Goal: Navigation & Orientation: Find specific page/section

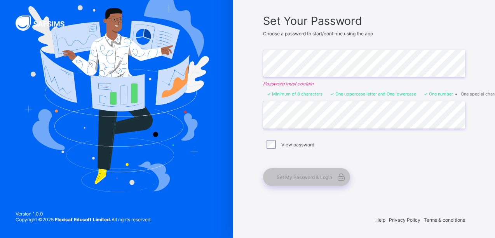
scroll to position [54, 0]
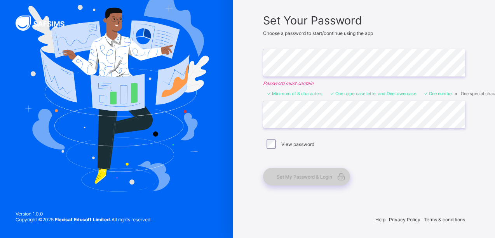
click at [305, 174] on span "Set My Password & Login" at bounding box center [304, 177] width 56 height 6
drag, startPoint x: 305, startPoint y: 177, endPoint x: 321, endPoint y: 197, distance: 25.3
click at [321, 197] on div "Alvina's Model & High School Set Your Password Choose a password to start/conti…" at bounding box center [363, 92] width 233 height 292
click at [299, 177] on span "Set My Password & Login" at bounding box center [304, 177] width 56 height 6
click at [306, 175] on span "Set My Password & Login" at bounding box center [304, 177] width 56 height 6
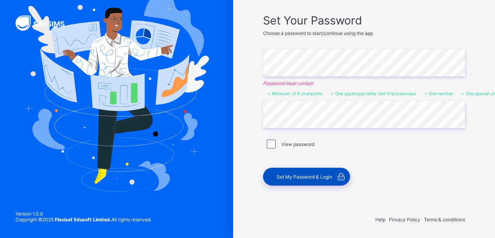
click at [304, 176] on span "Set My Password & Login" at bounding box center [304, 177] width 56 height 6
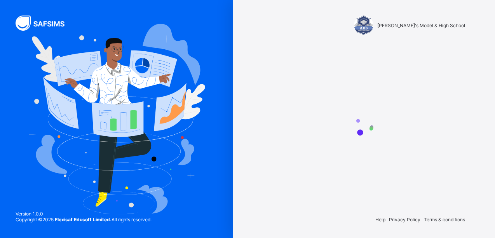
scroll to position [0, 0]
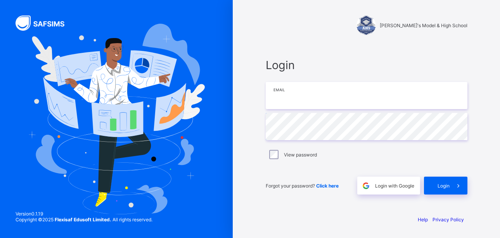
click at [298, 100] on input "email" at bounding box center [367, 95] width 202 height 27
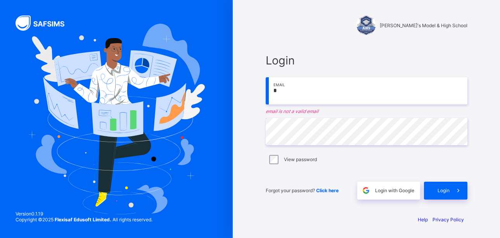
type input "**********"
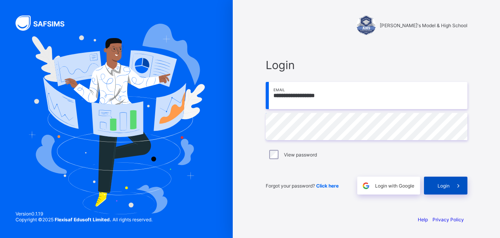
click at [449, 187] on span "Login" at bounding box center [444, 186] width 12 height 6
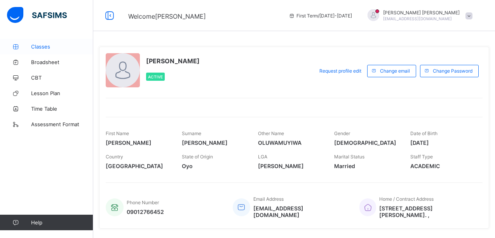
click at [40, 48] on span "Classes" at bounding box center [62, 46] width 62 height 6
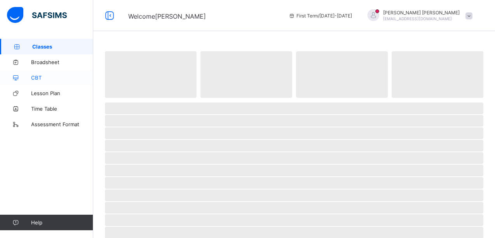
click at [37, 75] on span "CBT" at bounding box center [62, 78] width 62 height 6
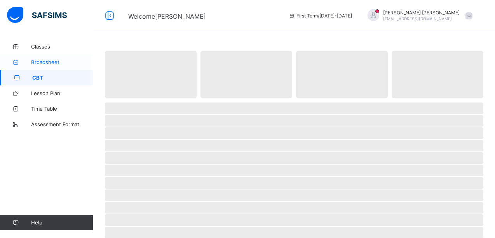
click at [47, 61] on span "Broadsheet" at bounding box center [62, 62] width 62 height 6
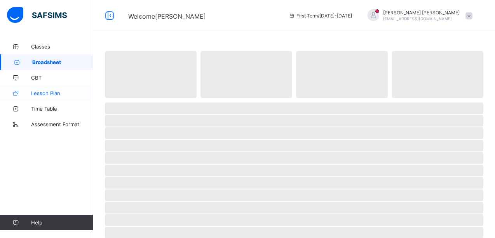
click at [41, 95] on span "Lesson Plan" at bounding box center [62, 93] width 62 height 6
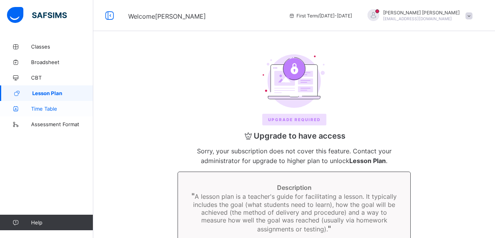
click at [42, 110] on span "Time Table" at bounding box center [62, 109] width 62 height 6
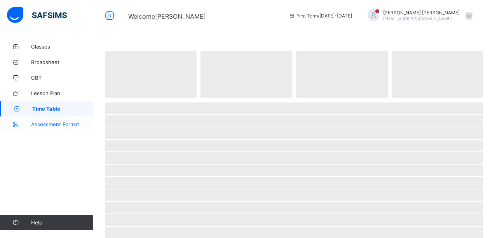
click at [43, 123] on span "Assessment Format" at bounding box center [62, 124] width 62 height 6
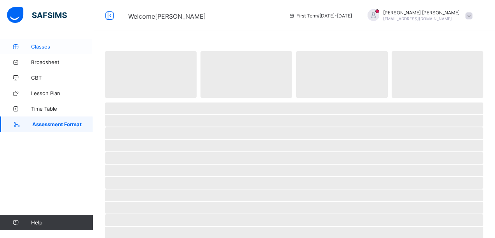
click at [43, 46] on span "Classes" at bounding box center [62, 46] width 62 height 6
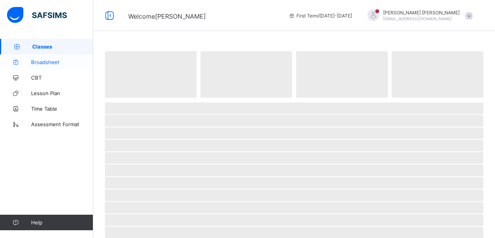
click at [48, 62] on span "Broadsheet" at bounding box center [62, 62] width 62 height 6
click at [43, 47] on span "Classes" at bounding box center [62, 46] width 62 height 6
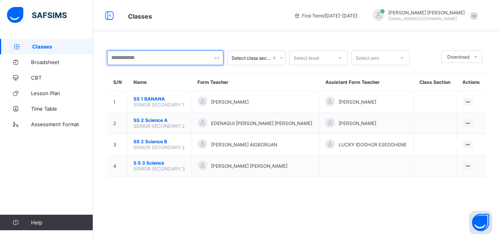
click at [141, 57] on input "text" at bounding box center [165, 57] width 116 height 15
click at [282, 59] on icon at bounding box center [281, 58] width 5 height 8
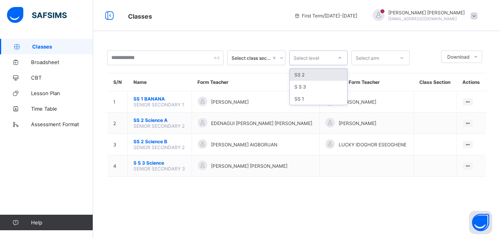
click at [339, 58] on icon at bounding box center [340, 58] width 5 height 8
click at [325, 99] on div "SS 1" at bounding box center [318, 99] width 57 height 12
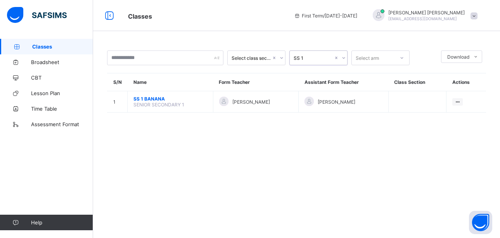
click at [401, 57] on icon at bounding box center [402, 58] width 5 height 8
click at [392, 85] on div "Science B" at bounding box center [380, 87] width 57 height 12
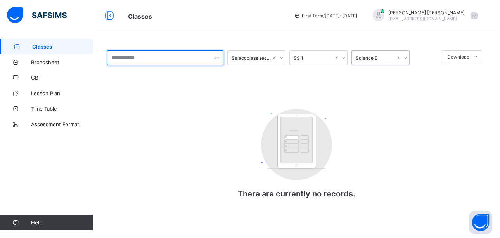
click at [146, 54] on input "text" at bounding box center [165, 57] width 116 height 15
click at [281, 58] on icon at bounding box center [281, 58] width 3 height 2
click at [179, 60] on input "text" at bounding box center [165, 57] width 116 height 15
type input "***"
click at [47, 49] on span "Classes" at bounding box center [62, 46] width 61 height 6
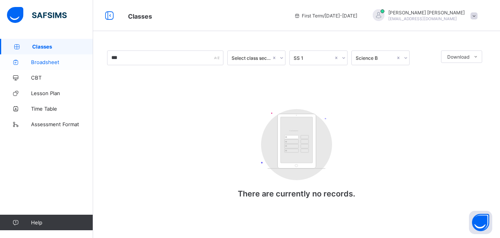
click at [47, 64] on span "Broadsheet" at bounding box center [62, 62] width 62 height 6
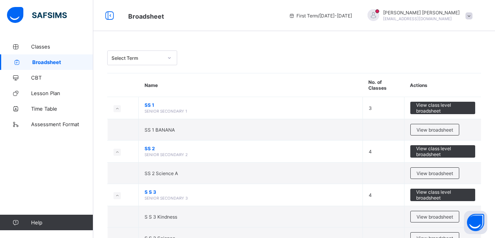
click at [169, 59] on icon at bounding box center [169, 58] width 5 height 8
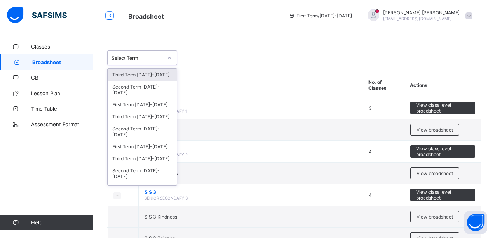
click at [158, 75] on div "Third Term 2025-2026" at bounding box center [142, 75] width 69 height 12
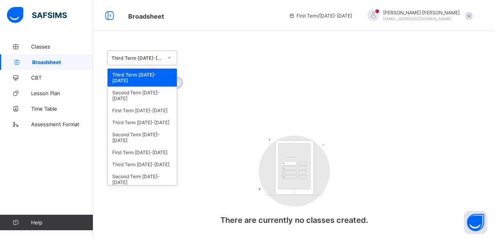
click at [169, 58] on icon at bounding box center [169, 58] width 3 height 2
click at [160, 105] on div "First Term 2025-2026" at bounding box center [142, 110] width 69 height 12
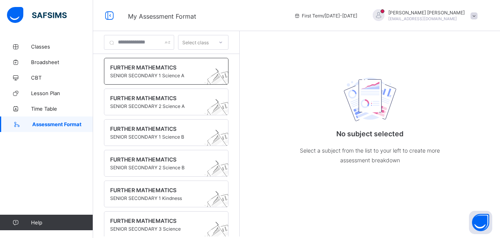
click at [166, 71] on span at bounding box center [158, 72] width 97 height 2
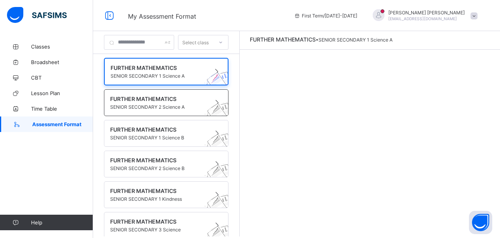
click at [180, 104] on span "SENIOR SECONDARY 2 Science A" at bounding box center [158, 107] width 97 height 6
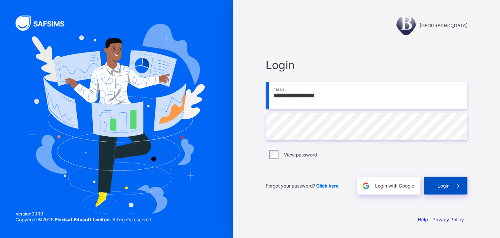
click at [443, 184] on span "Login" at bounding box center [444, 186] width 12 height 6
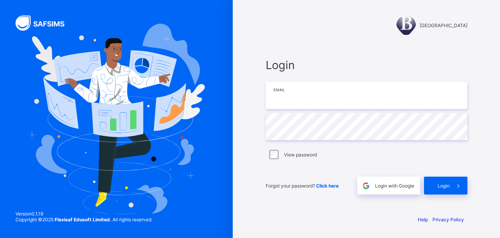
type input "**********"
click at [443, 185] on span "Login" at bounding box center [444, 186] width 12 height 6
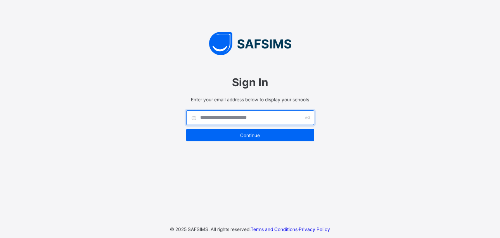
click at [253, 116] on input "text" at bounding box center [250, 117] width 128 height 15
type input "*"
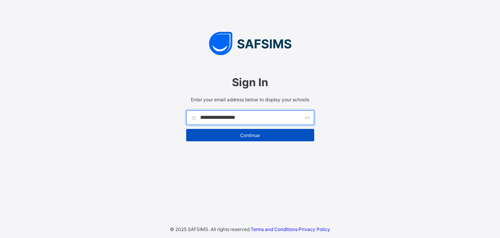
type input "**********"
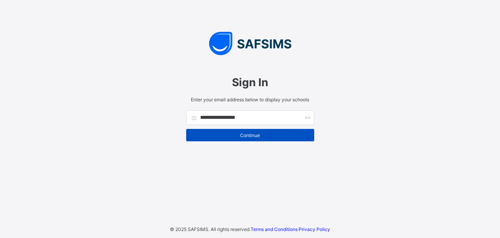
click at [252, 135] on span "Continue" at bounding box center [250, 135] width 116 height 6
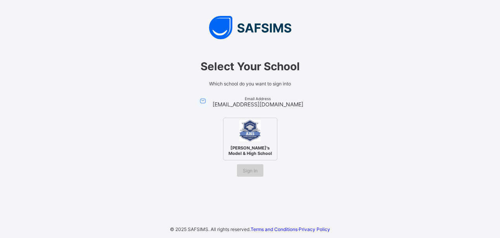
click at [249, 172] on span "Sign In" at bounding box center [250, 171] width 15 height 6
click at [249, 134] on img at bounding box center [249, 130] width 21 height 21
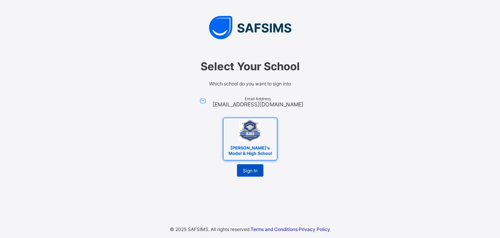
click at [250, 168] on span "Sign In" at bounding box center [250, 171] width 15 height 6
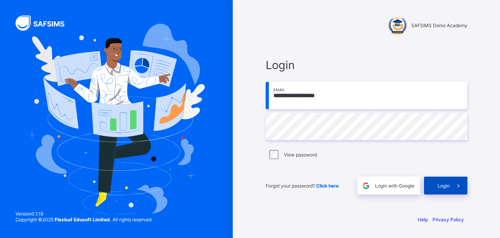
click at [447, 185] on span "Login" at bounding box center [444, 186] width 12 height 6
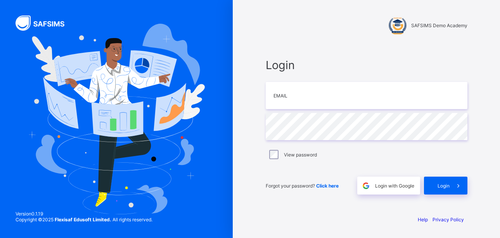
type input "**********"
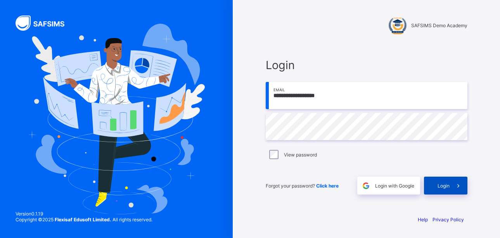
click at [441, 185] on span "Login" at bounding box center [444, 186] width 12 height 6
click at [444, 185] on span "Login" at bounding box center [444, 186] width 12 height 6
